Goal: Task Accomplishment & Management: Use online tool/utility

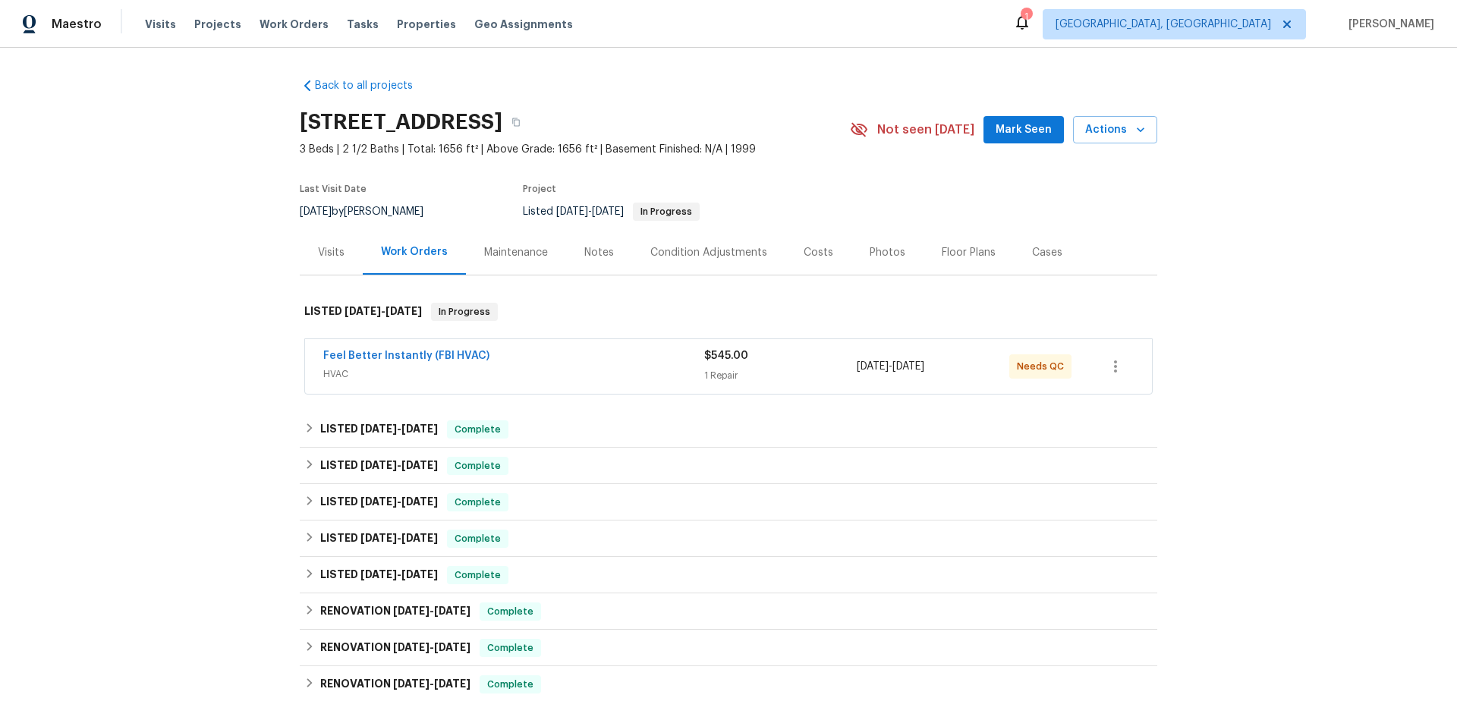
click at [318, 255] on div "Visits" at bounding box center [331, 252] width 27 height 15
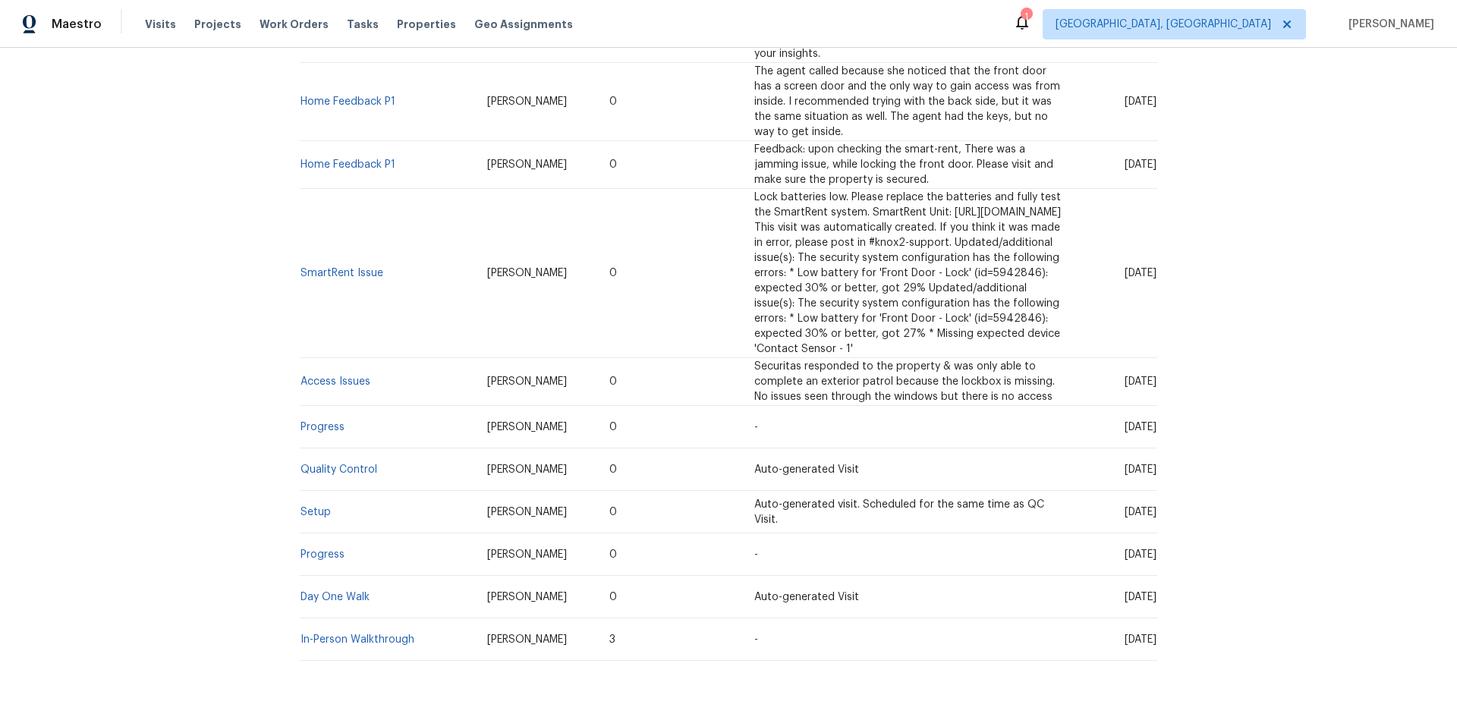
scroll to position [1101, 0]
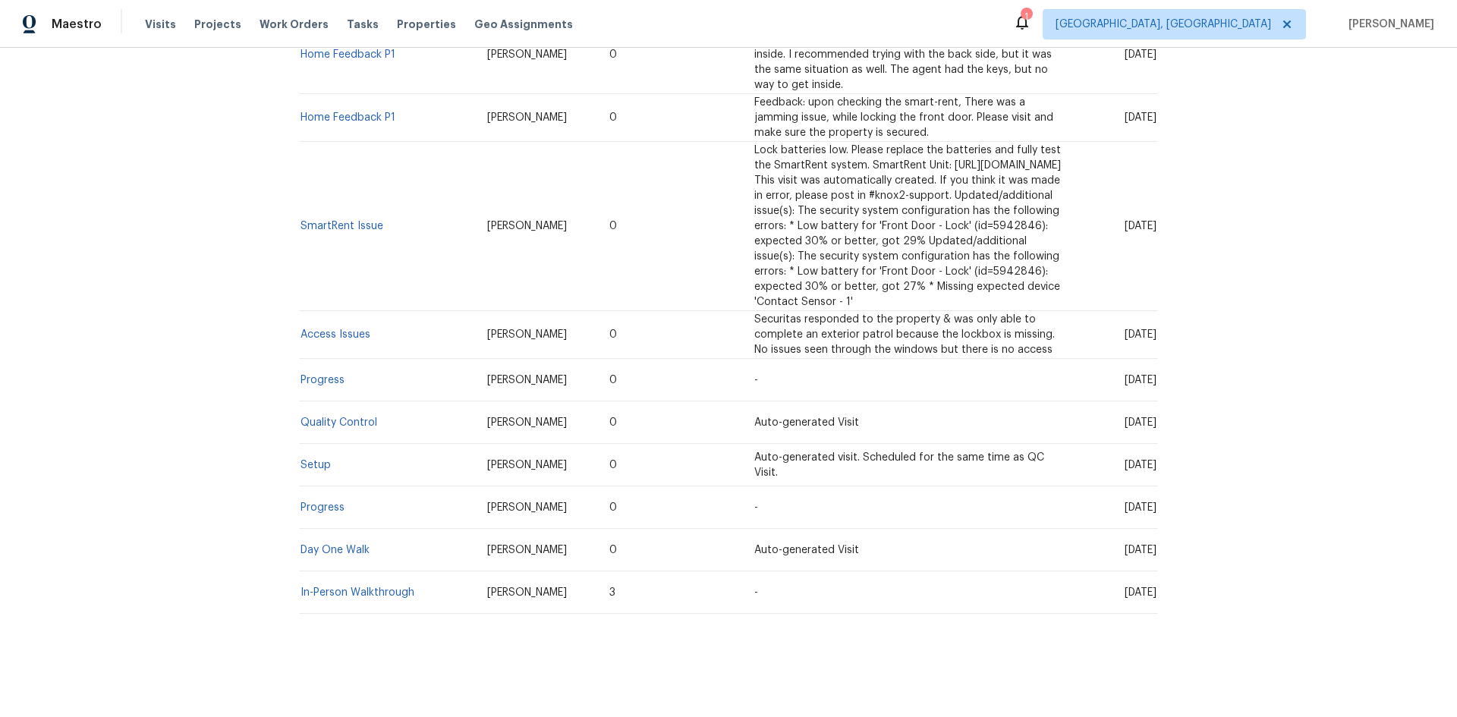
click at [317, 446] on td "Setup" at bounding box center [387, 465] width 175 height 43
click at [316, 460] on link "Setup" at bounding box center [316, 465] width 30 height 11
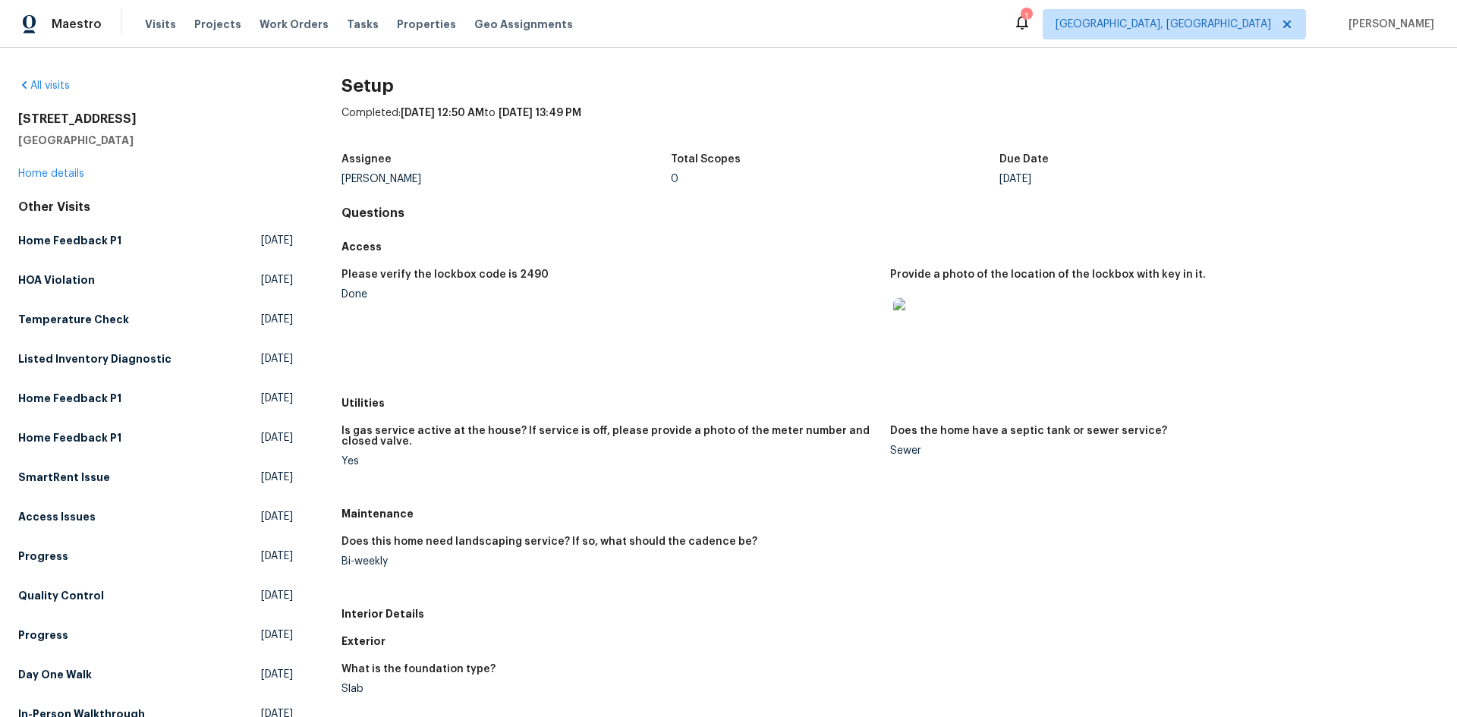
click at [893, 333] on img at bounding box center [917, 322] width 49 height 49
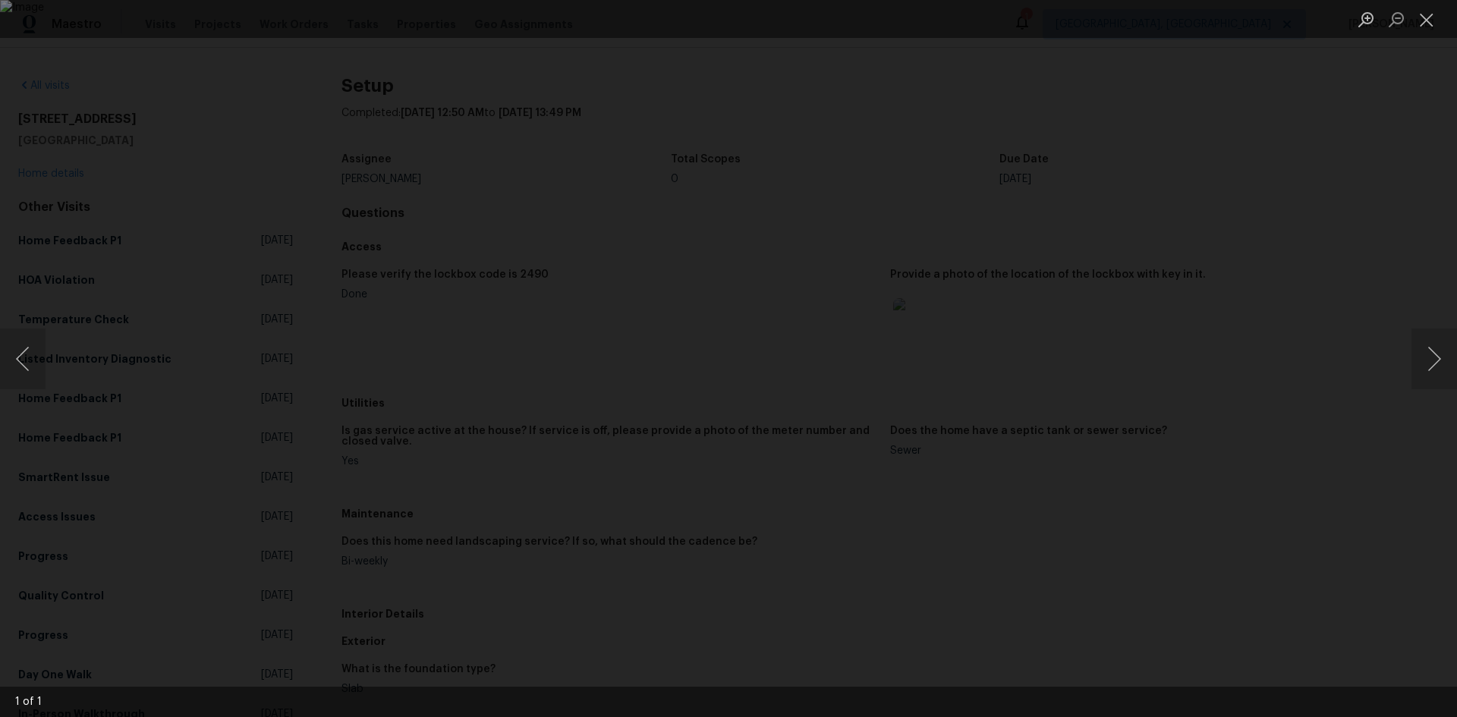
drag, startPoint x: 1265, startPoint y: 232, endPoint x: 1155, endPoint y: 241, distance: 111.2
click at [1264, 232] on div "Lightbox" at bounding box center [728, 358] width 1457 height 717
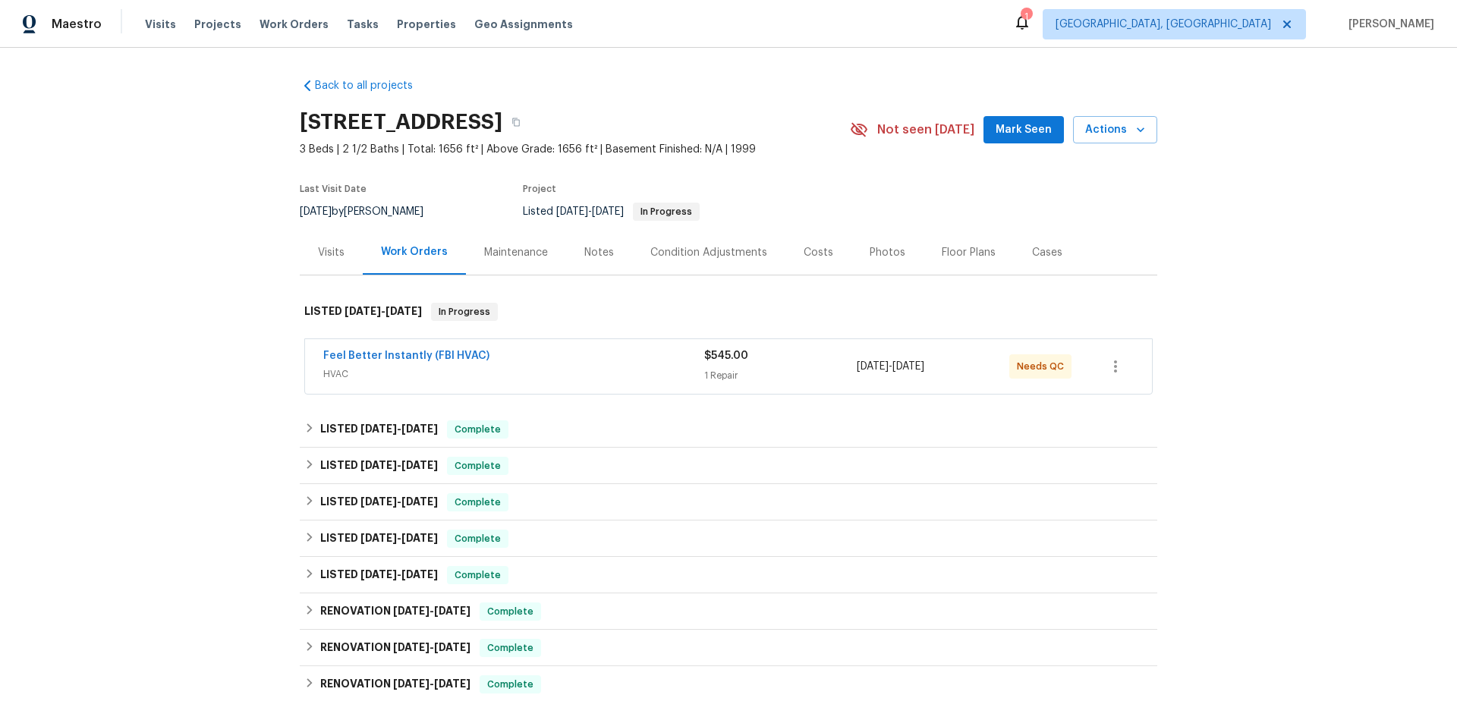
click at [322, 252] on div "Visits" at bounding box center [331, 252] width 27 height 15
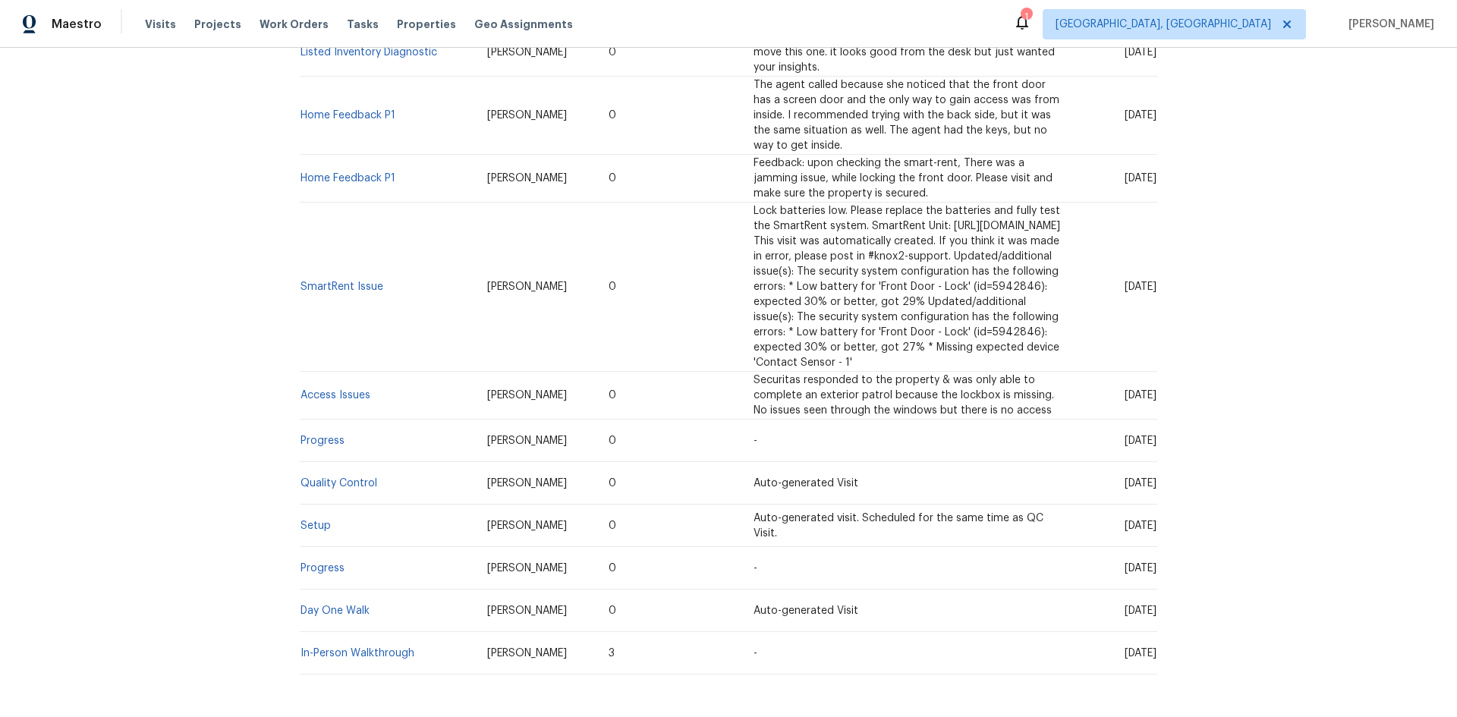
scroll to position [1101, 0]
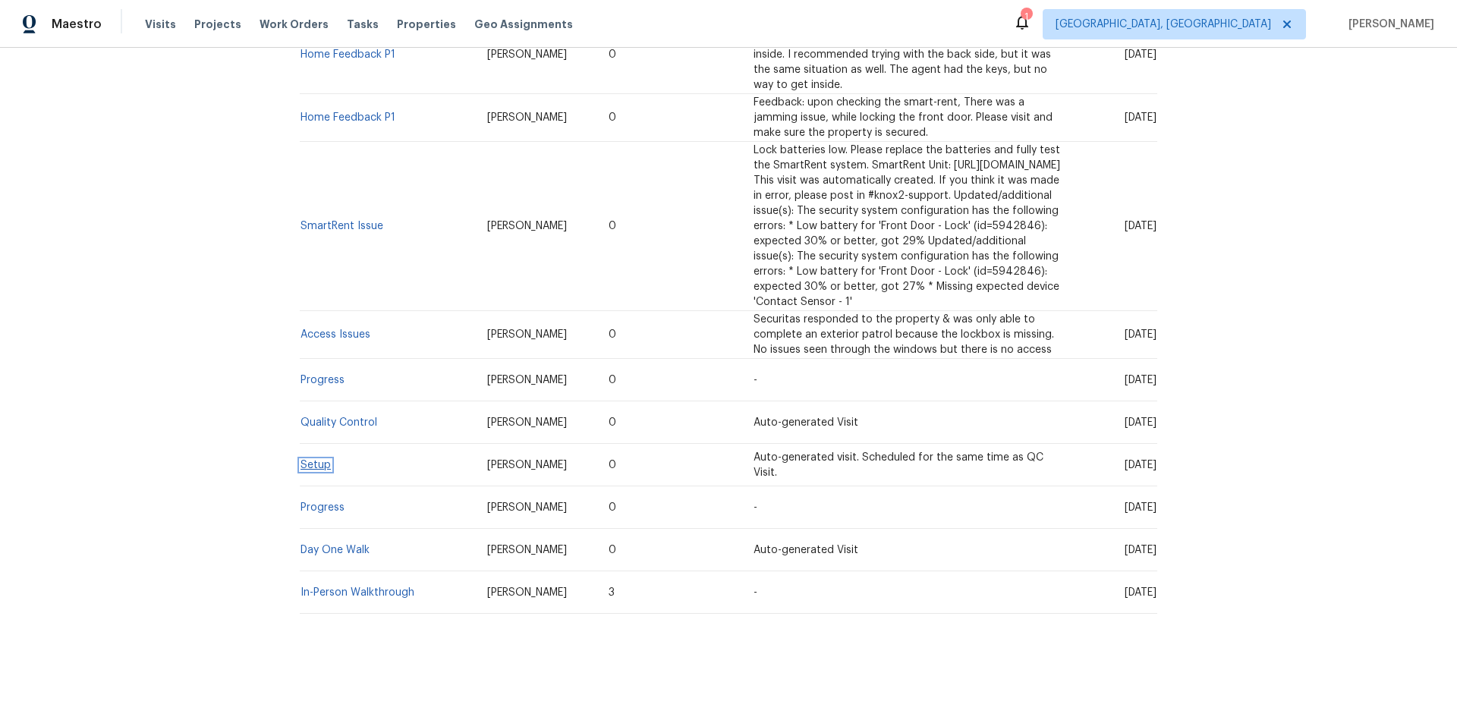
click at [306, 460] on link "Setup" at bounding box center [316, 465] width 30 height 11
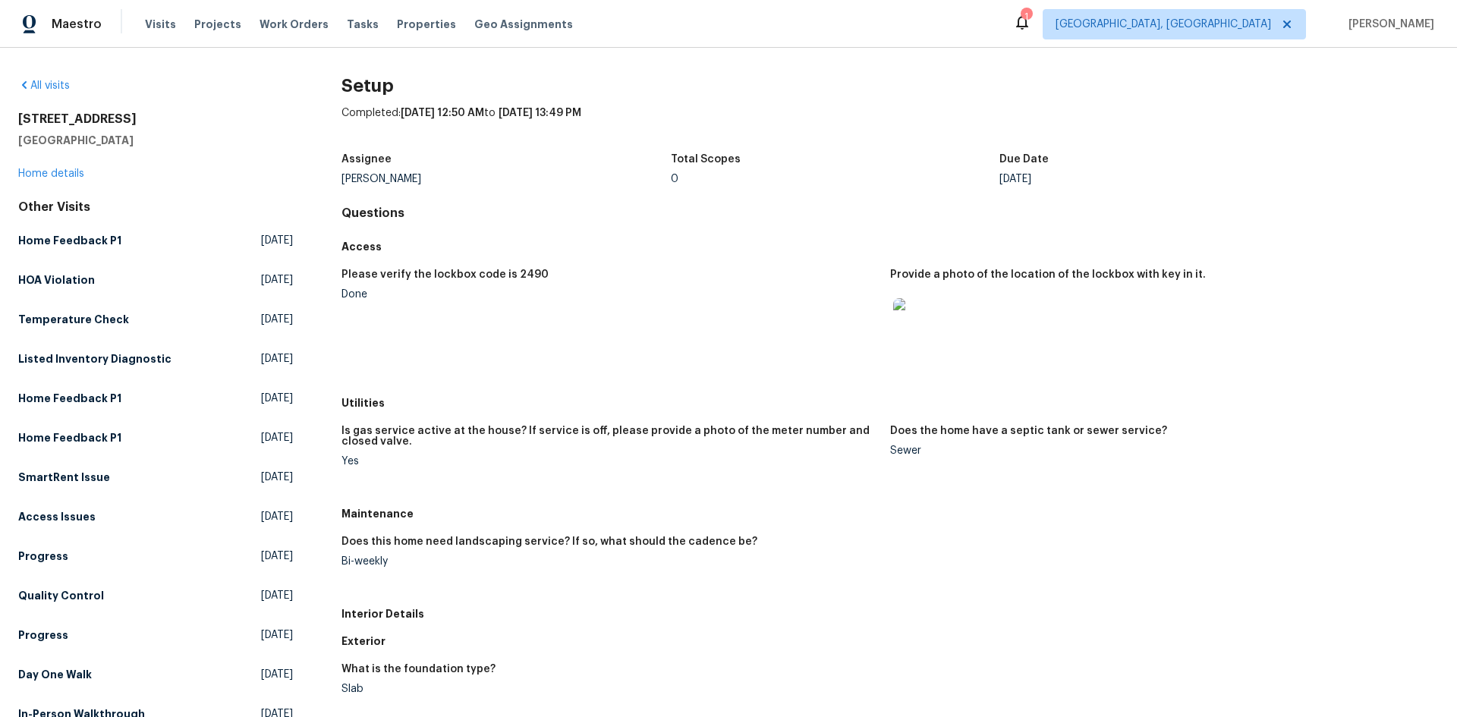
click at [919, 326] on img at bounding box center [917, 322] width 49 height 49
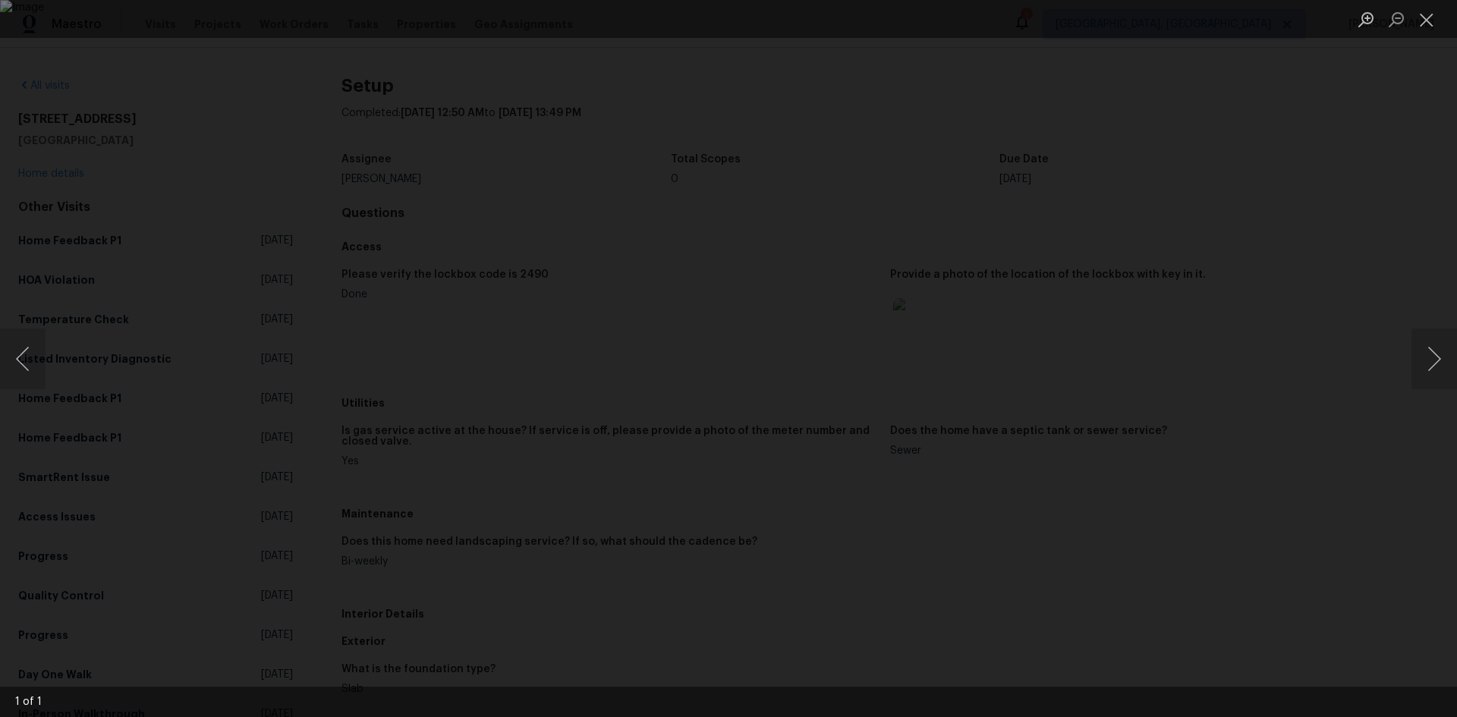
click at [1317, 285] on div "Lightbox" at bounding box center [728, 358] width 1457 height 717
